Goal: Task Accomplishment & Management: Use online tool/utility

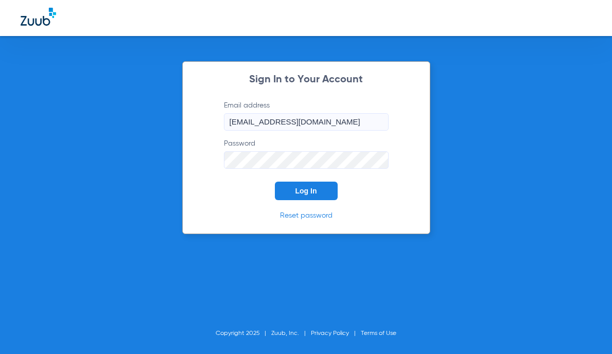
click at [285, 190] on button "Log In" at bounding box center [306, 191] width 63 height 19
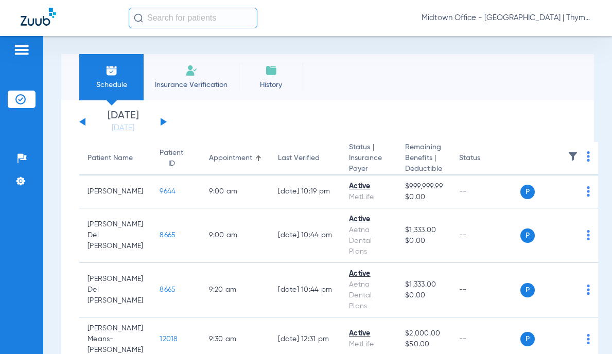
click at [198, 83] on span "Insurance Verification" at bounding box center [191, 85] width 80 height 10
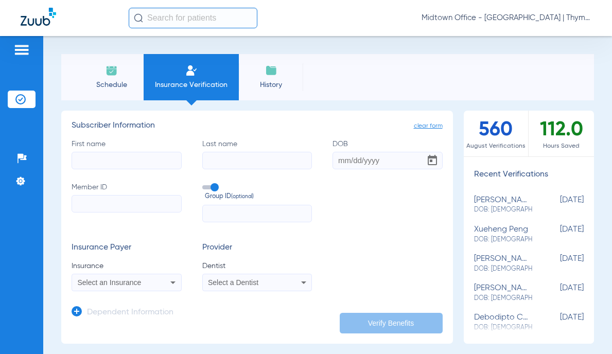
click at [171, 21] on input "text" at bounding box center [193, 18] width 129 height 21
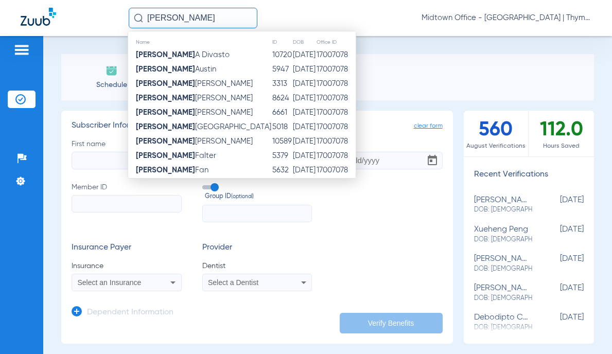
type input "[PERSON_NAME]"
click at [103, 160] on input "First name" at bounding box center [127, 161] width 110 height 18
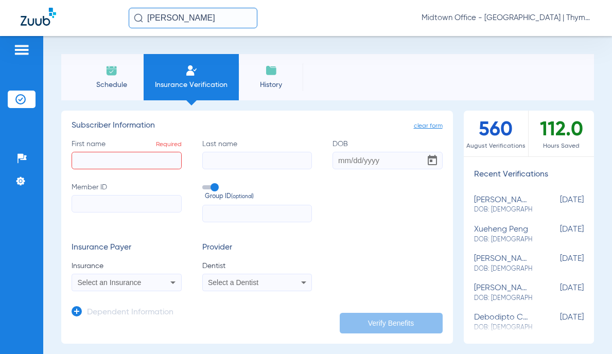
click at [121, 162] on input "First name Required" at bounding box center [127, 161] width 110 height 18
type input "[PERSON_NAME]"
type input "l"
type input "[PERSON_NAME]"
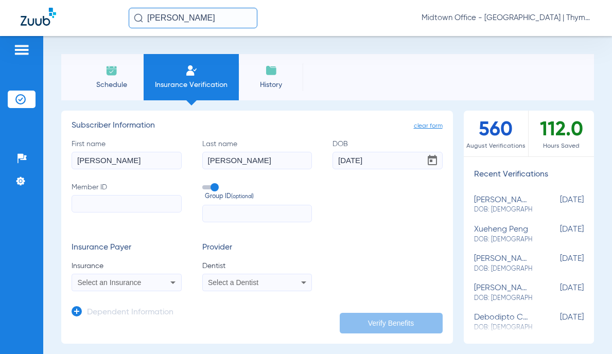
type input "[DATE]"
click at [119, 201] on input "Member ID" at bounding box center [127, 204] width 110 height 18
paste input "126195098201"
type input "126195098201"
click at [209, 189] on label "Group ID (optional)" at bounding box center [257, 192] width 110 height 20
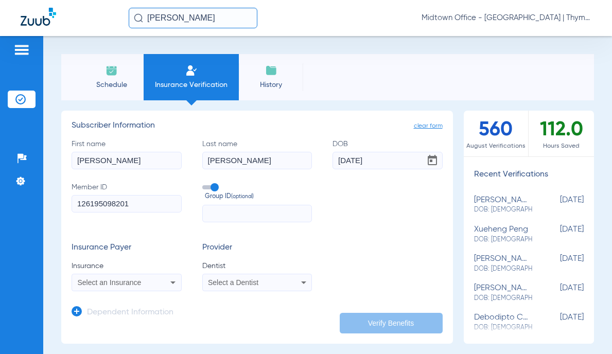
click at [204, 184] on input "Group ID (optional)" at bounding box center [204, 184] width 0 height 0
click at [163, 281] on div "Select an Insurance" at bounding box center [126, 282] width 109 height 12
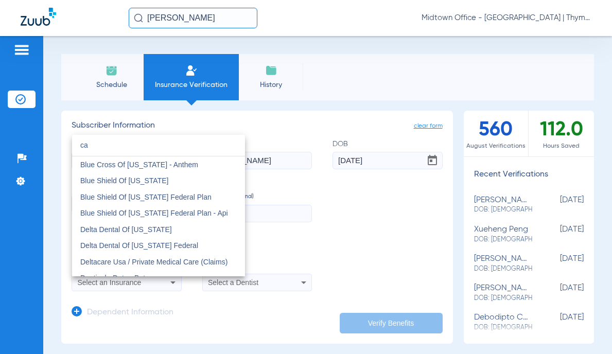
type input "c"
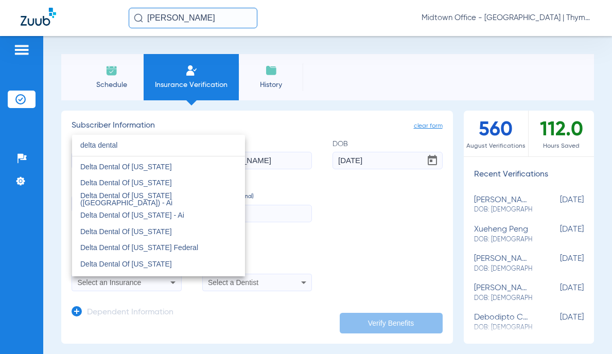
scroll to position [309, 0]
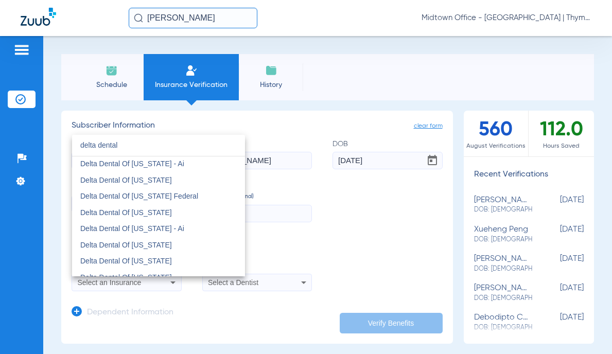
type input "delta dental"
click at [153, 183] on span "Delta Dental Of [US_STATE]" at bounding box center [126, 180] width 92 height 8
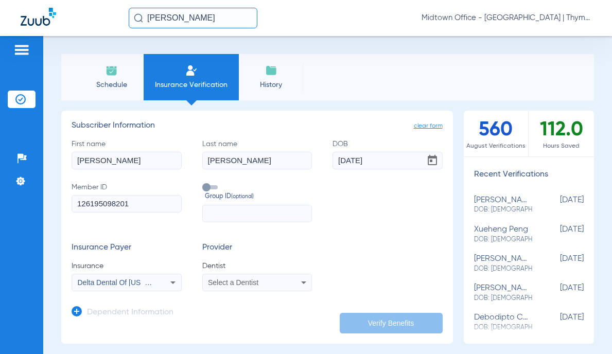
click at [252, 278] on span "Select a Dentist" at bounding box center [233, 282] width 50 height 8
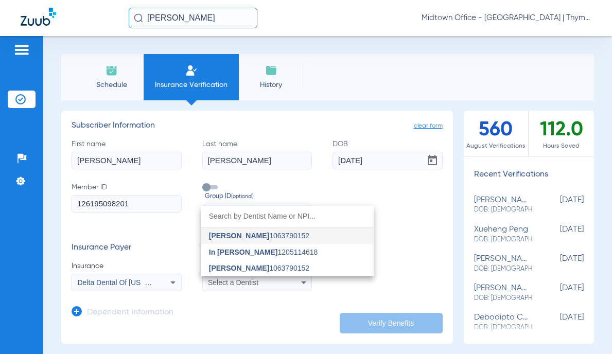
click at [250, 267] on span "[PERSON_NAME]" at bounding box center [239, 268] width 60 height 8
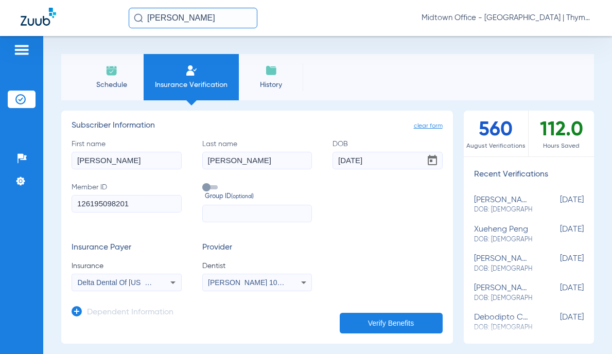
click at [373, 320] on button "Verify Benefits" at bounding box center [391, 323] width 103 height 21
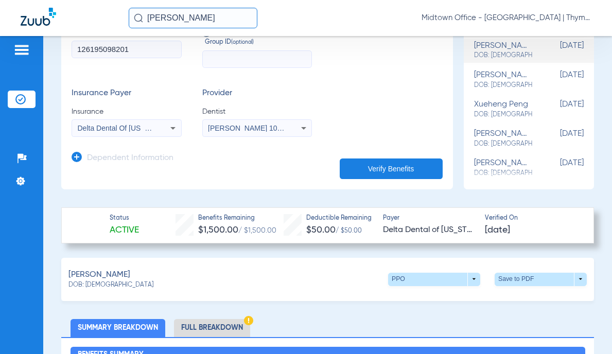
scroll to position [206, 0]
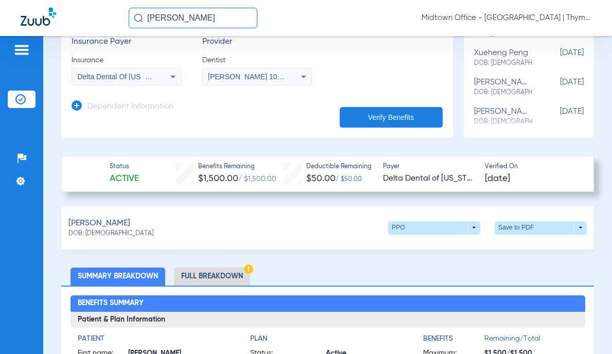
click at [571, 228] on span at bounding box center [541, 227] width 92 height 13
click at [459, 250] on span "Save to PDF" at bounding box center [455, 246] width 41 height 7
click at [519, 226] on span at bounding box center [541, 227] width 92 height 13
click at [462, 243] on span "Save to PDF" at bounding box center [455, 246] width 41 height 7
